Goal: Transaction & Acquisition: Purchase product/service

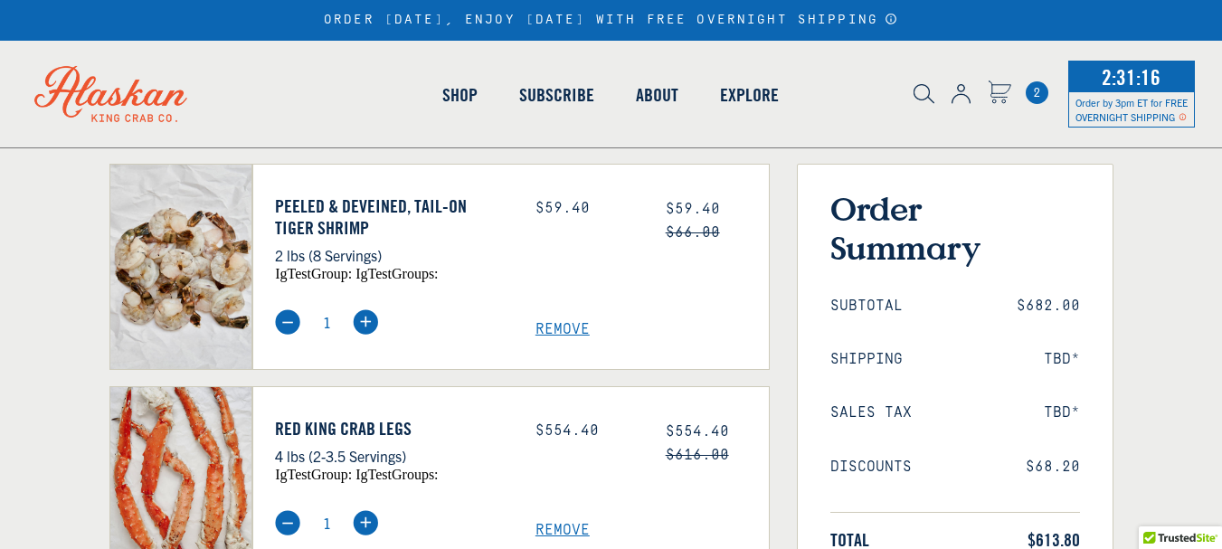
select select "40826592231503"
select select "40826730905679"
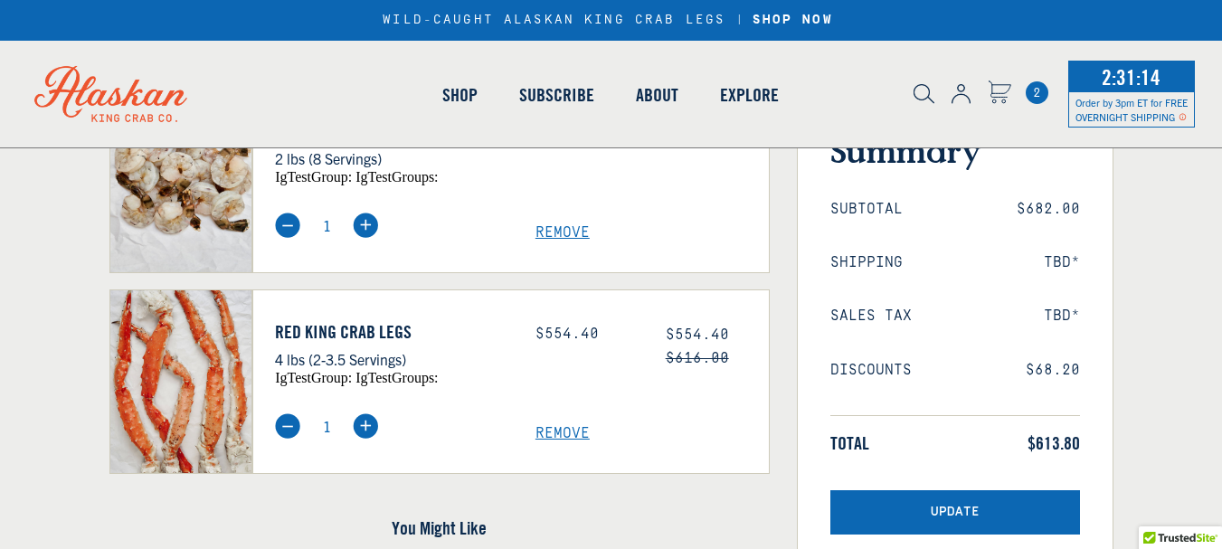
scroll to position [267, 0]
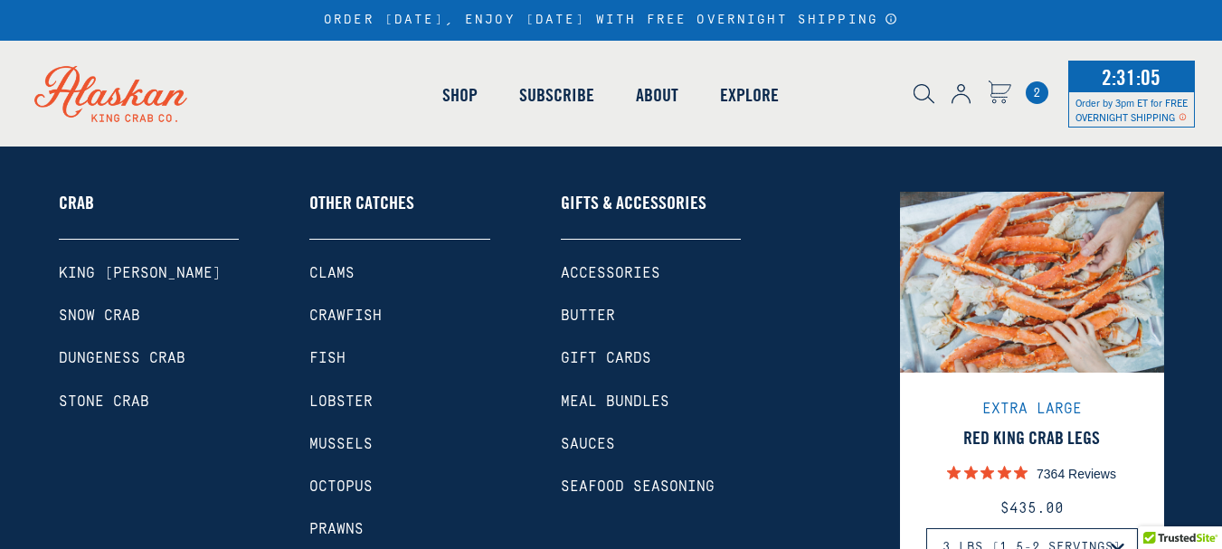
click at [448, 95] on link "Shop" at bounding box center [460, 94] width 77 height 103
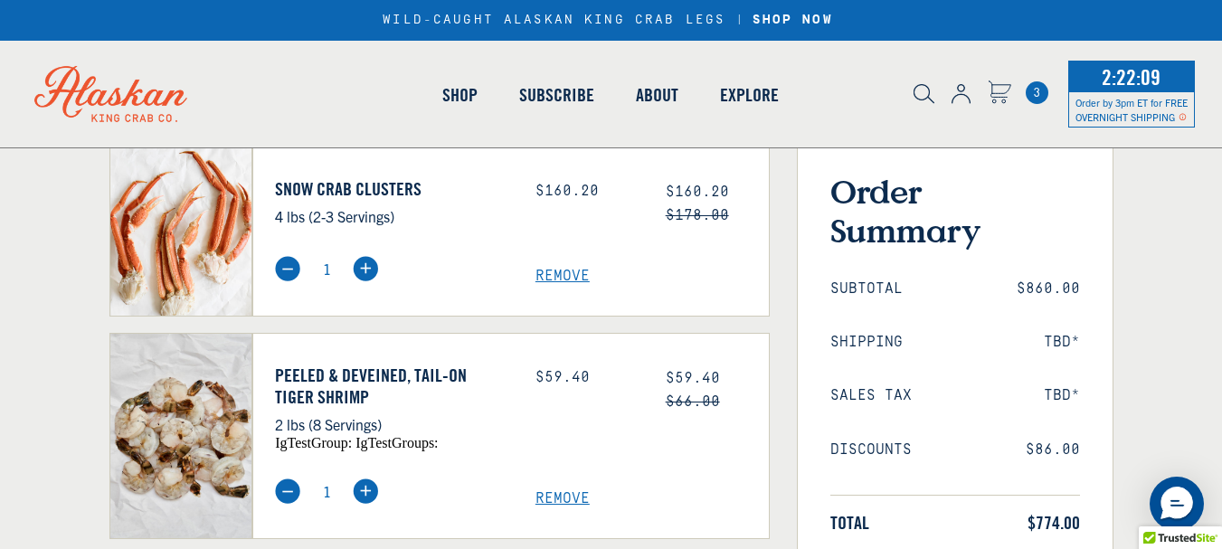
scroll to position [181, 0]
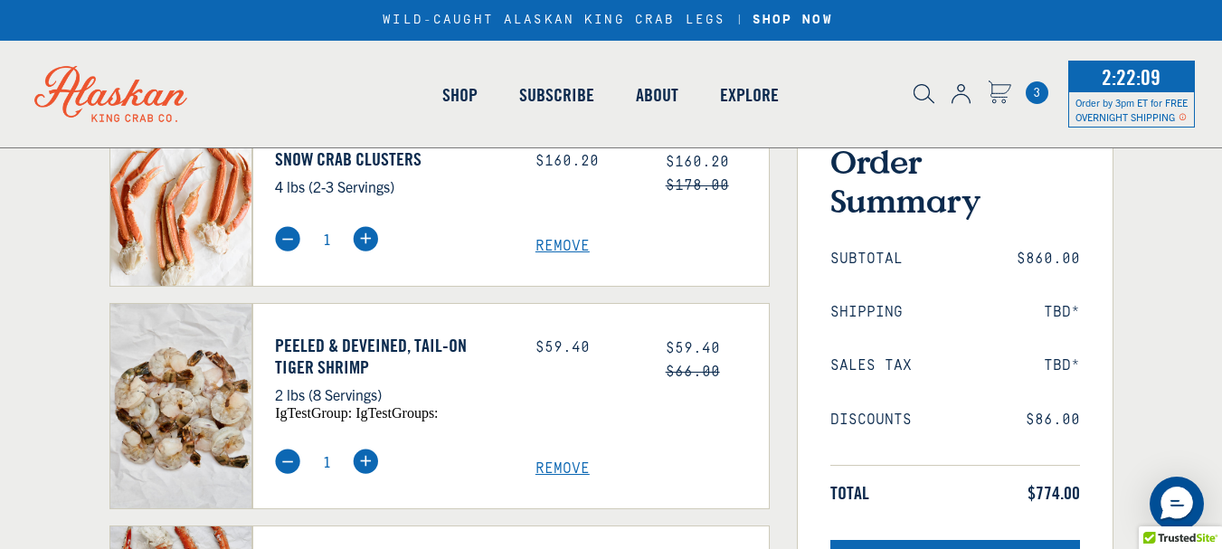
select select "40826592231503"
select select "40826730905679"
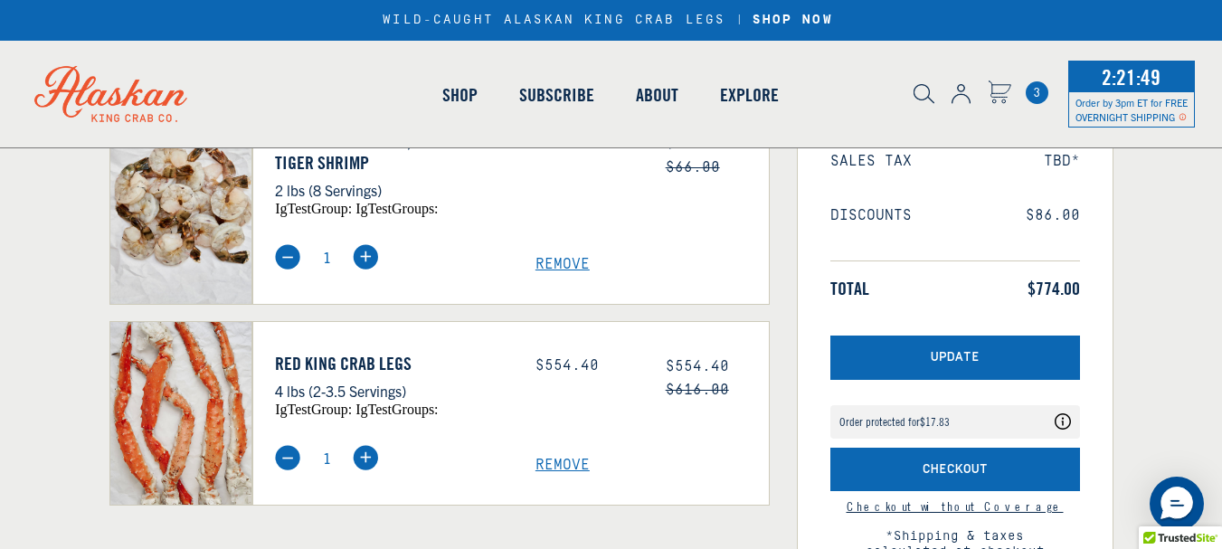
scroll to position [458, 0]
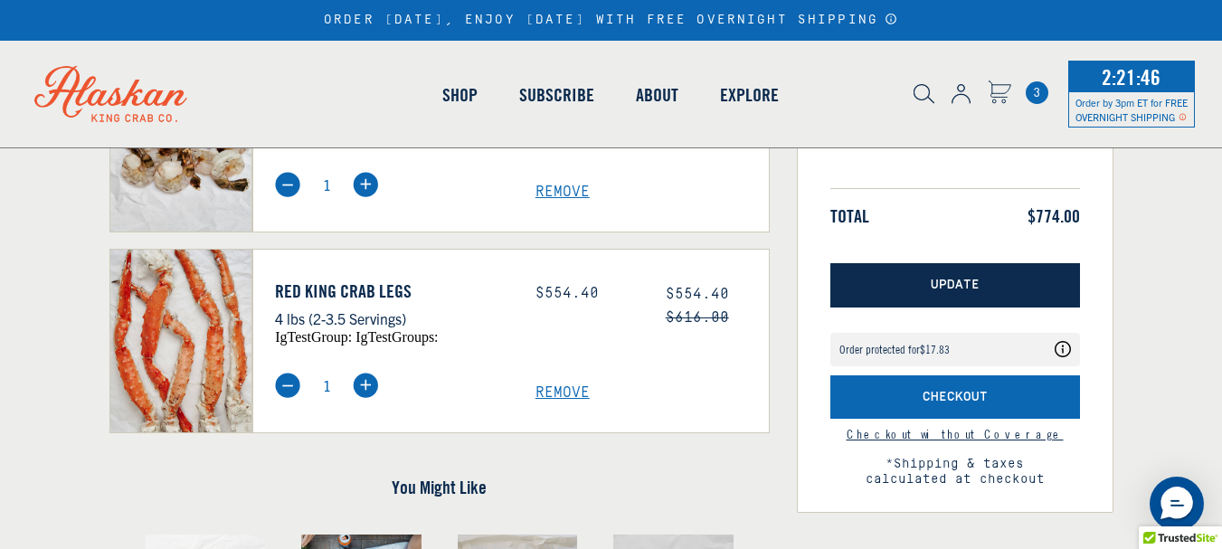
click at [952, 280] on span "Update" at bounding box center [955, 285] width 49 height 15
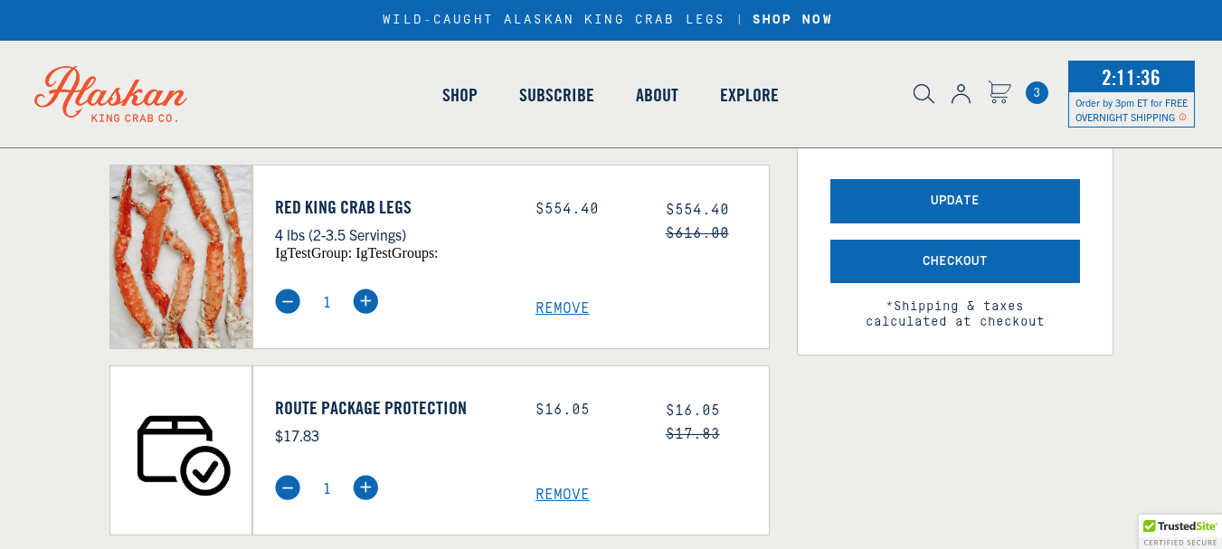
scroll to position [542, 0]
click at [573, 305] on span "Remove" at bounding box center [651, 308] width 233 height 17
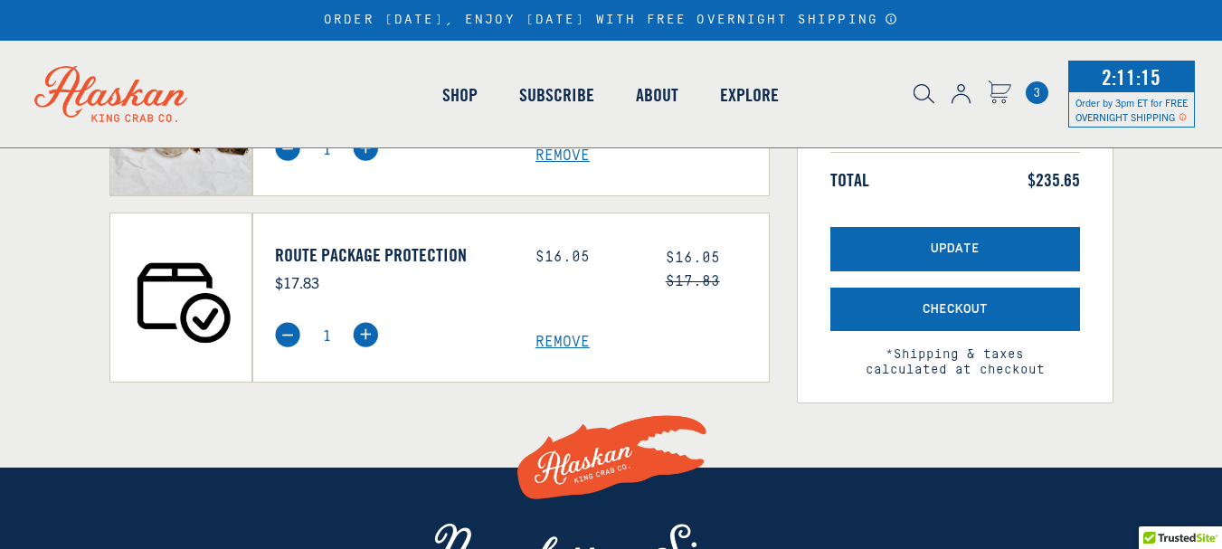
click at [566, 339] on span "Remove" at bounding box center [651, 342] width 233 height 17
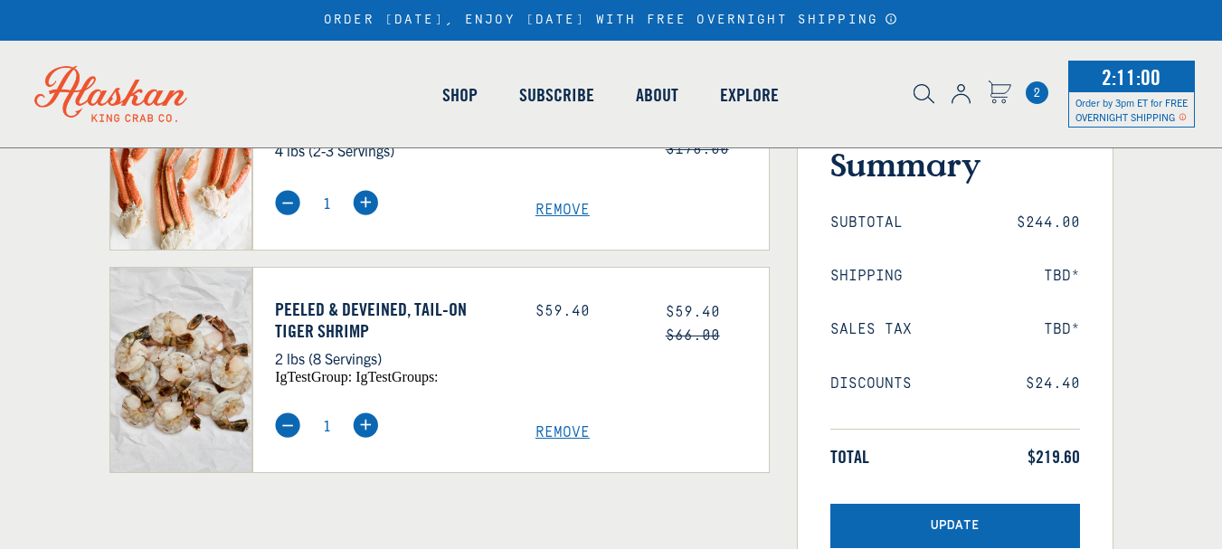
scroll to position [374, 0]
